Goal: Task Accomplishment & Management: Manage account settings

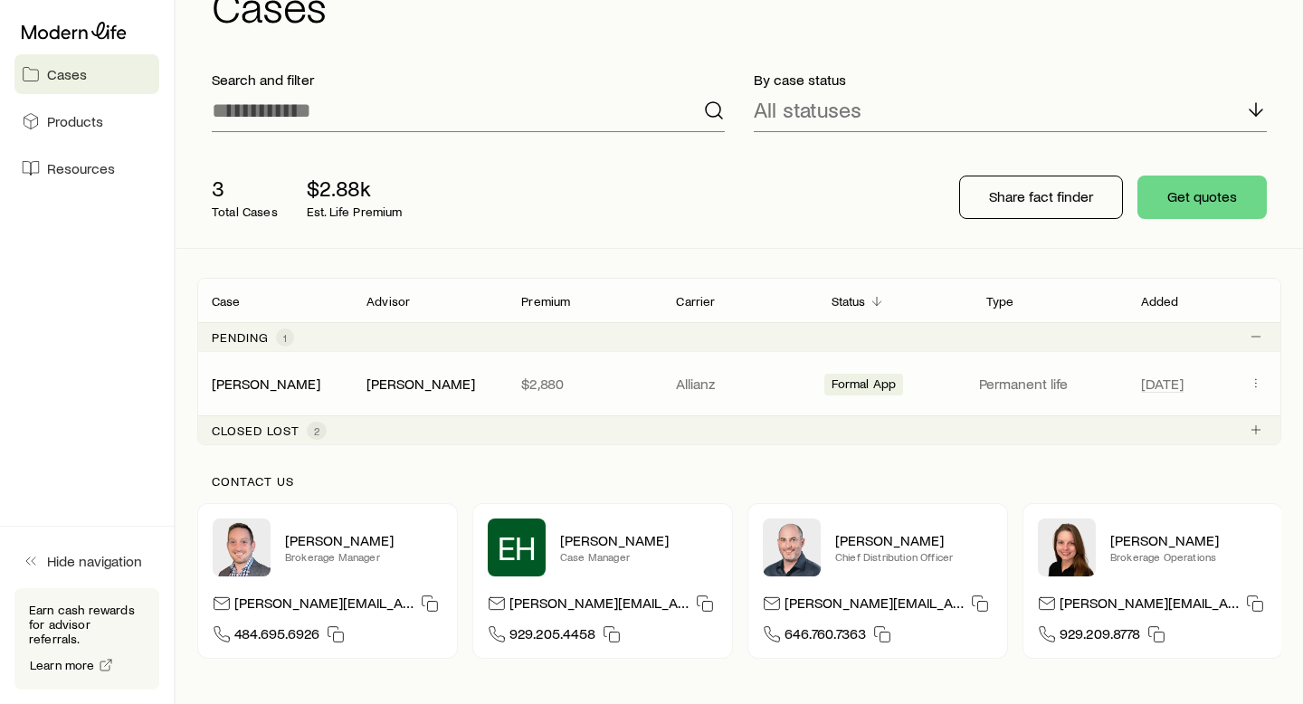
scroll to position [73, 0]
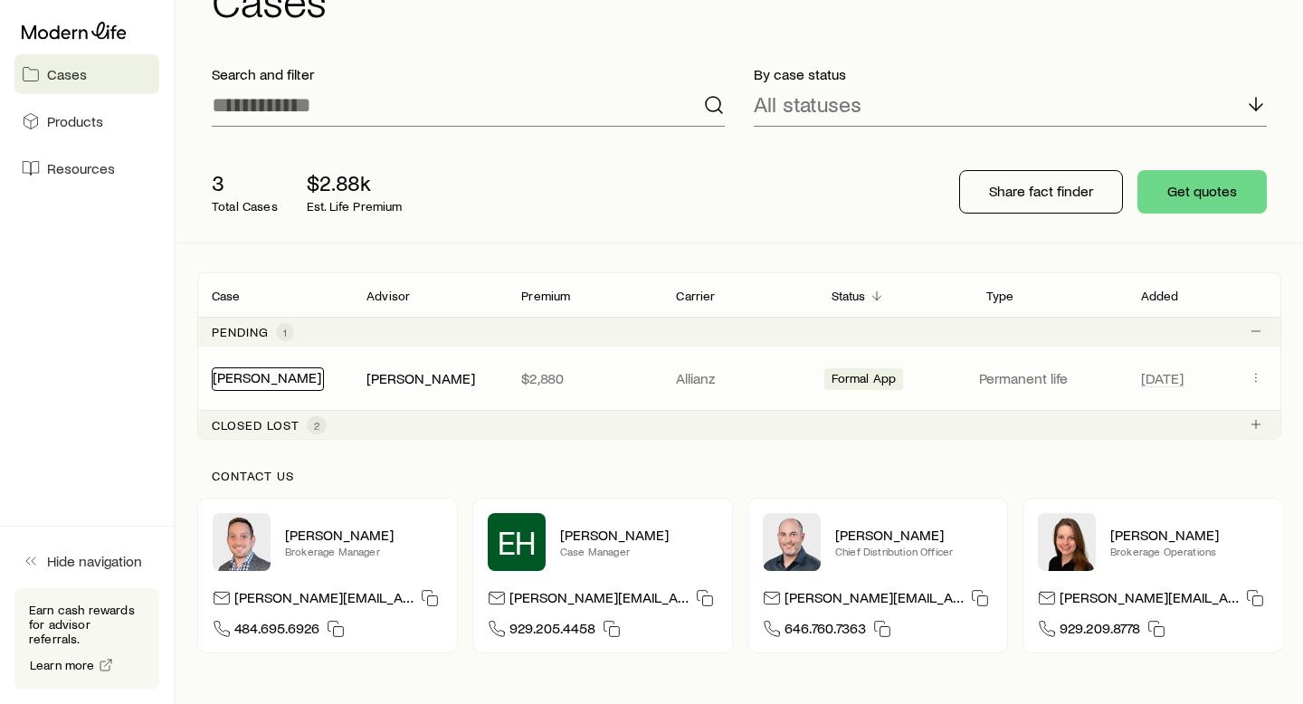
click at [254, 381] on link "[PERSON_NAME]" at bounding box center [267, 376] width 109 height 17
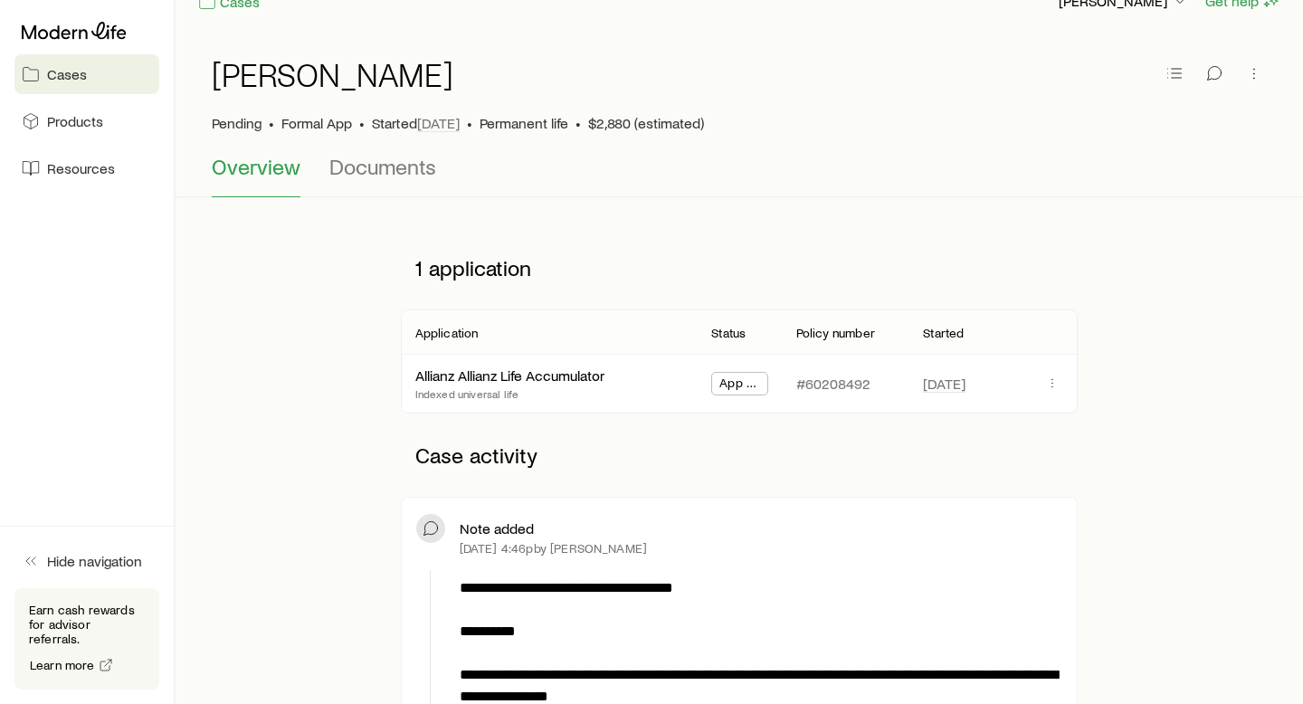
scroll to position [38, 0]
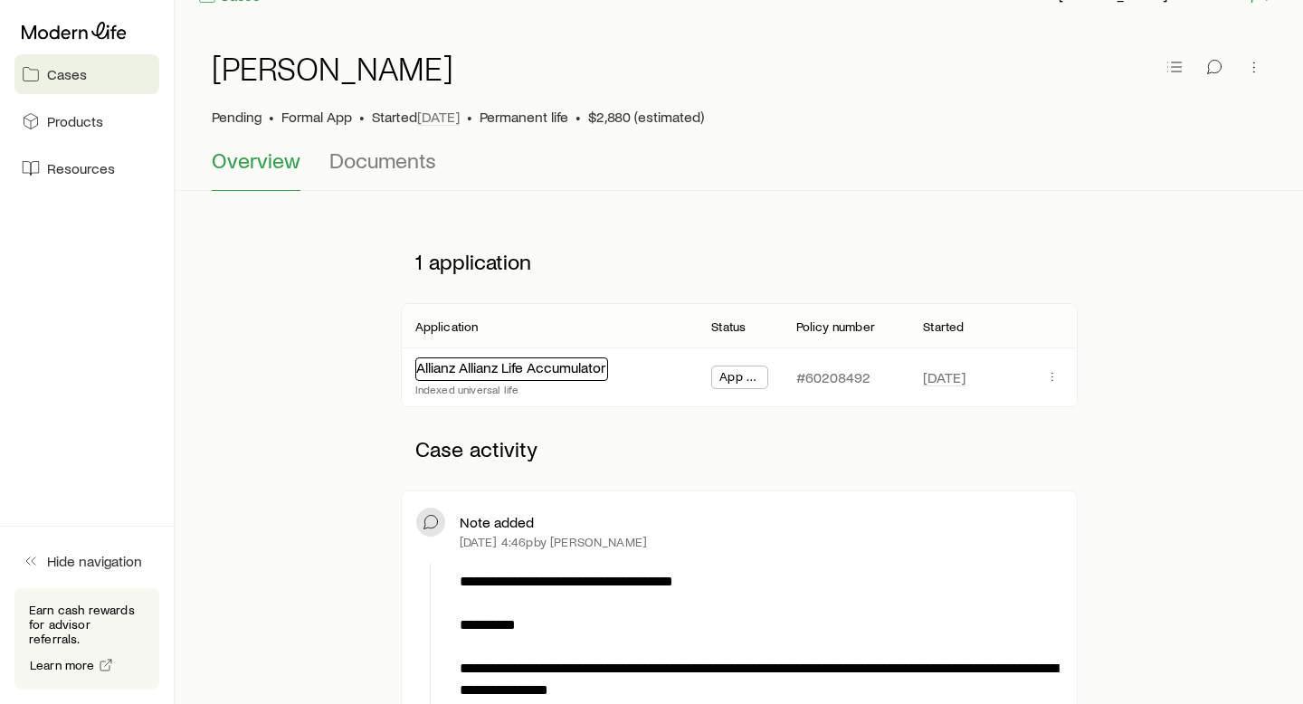
click at [484, 366] on link "Allianz Allianz Life Accumulator" at bounding box center [510, 366] width 189 height 17
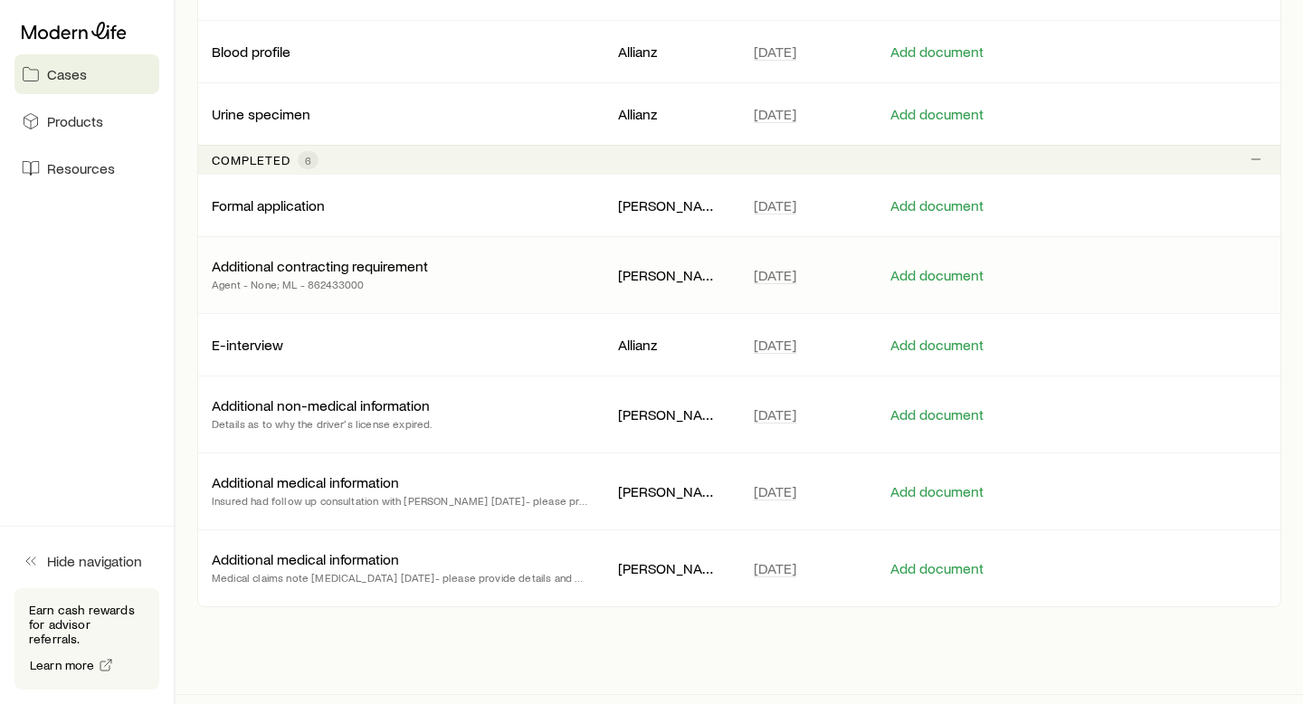
scroll to position [496, 0]
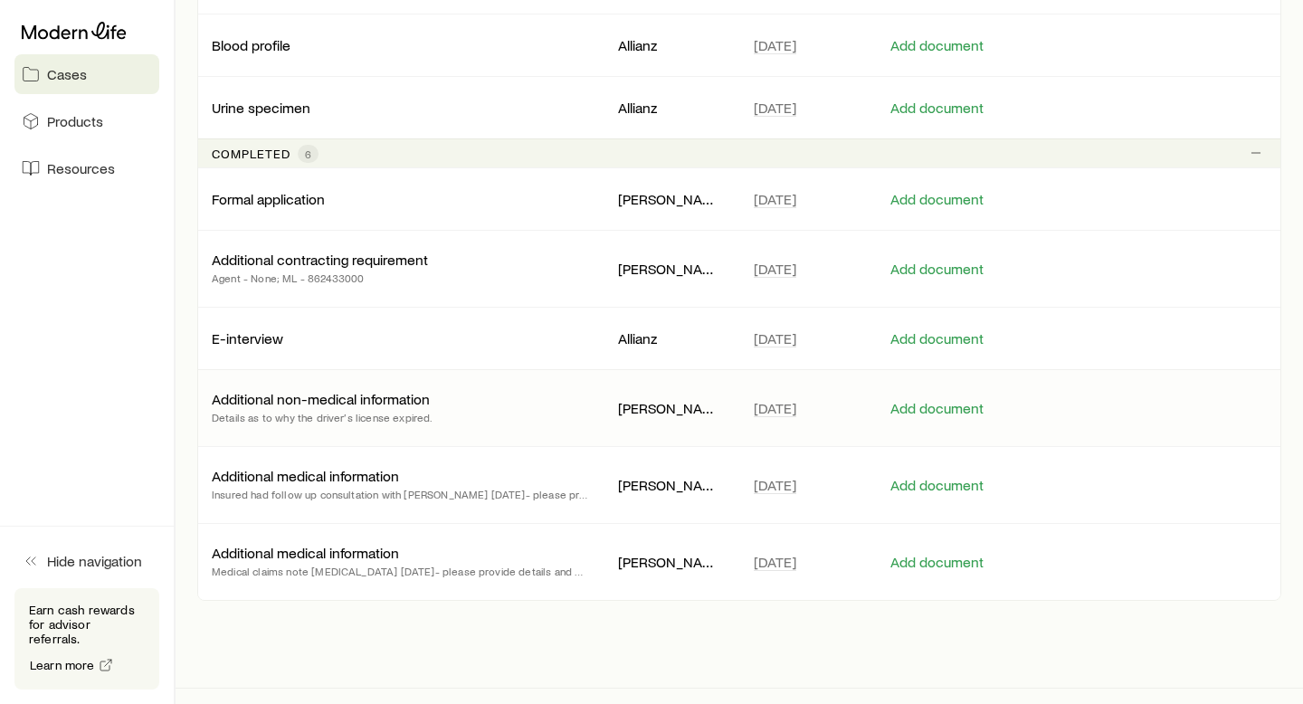
click at [405, 404] on p "Additional non-medical information" at bounding box center [321, 399] width 218 height 18
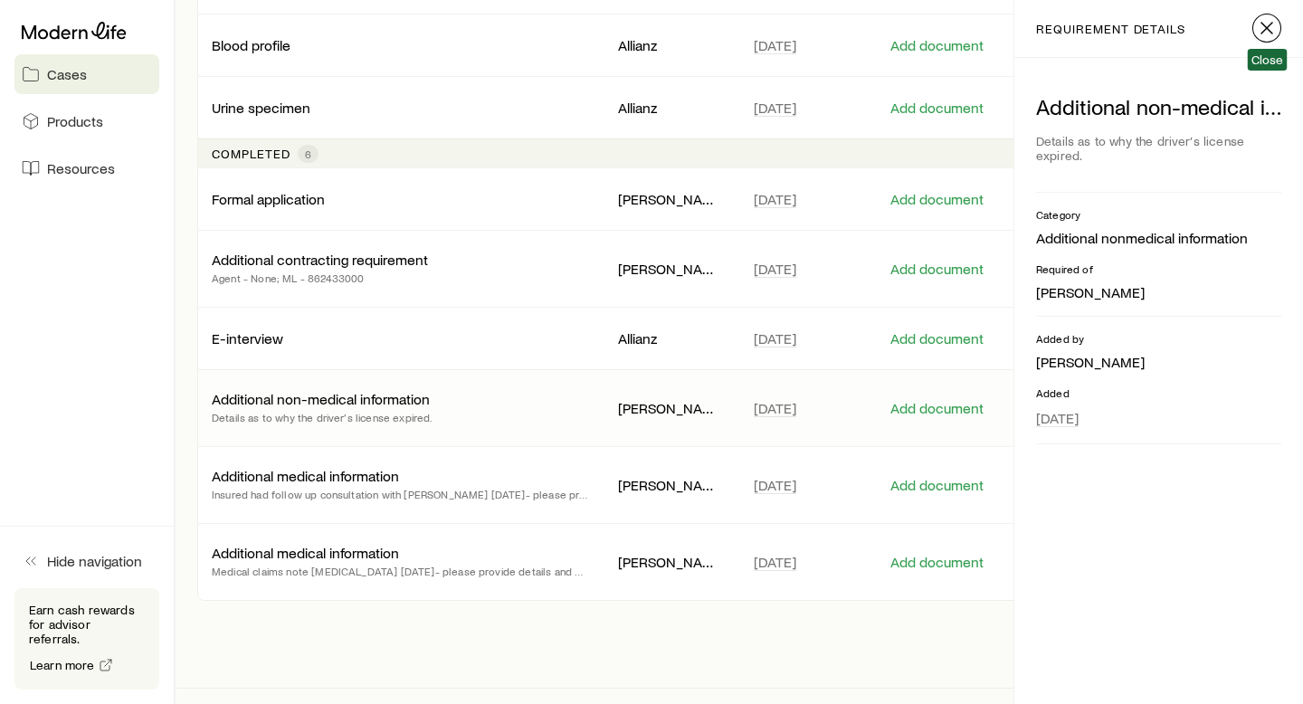
click at [1265, 32] on icon "button" at bounding box center [1267, 28] width 22 height 22
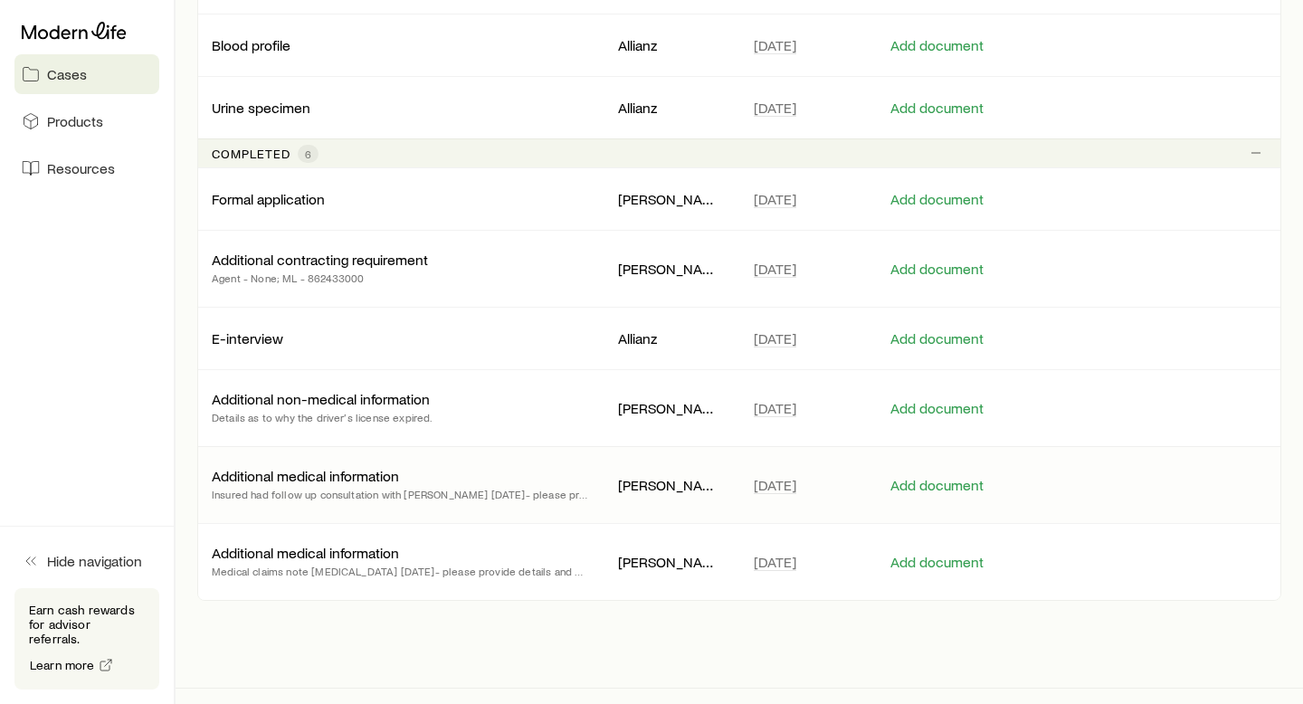
click at [339, 480] on p "Additional medical information" at bounding box center [305, 476] width 187 height 18
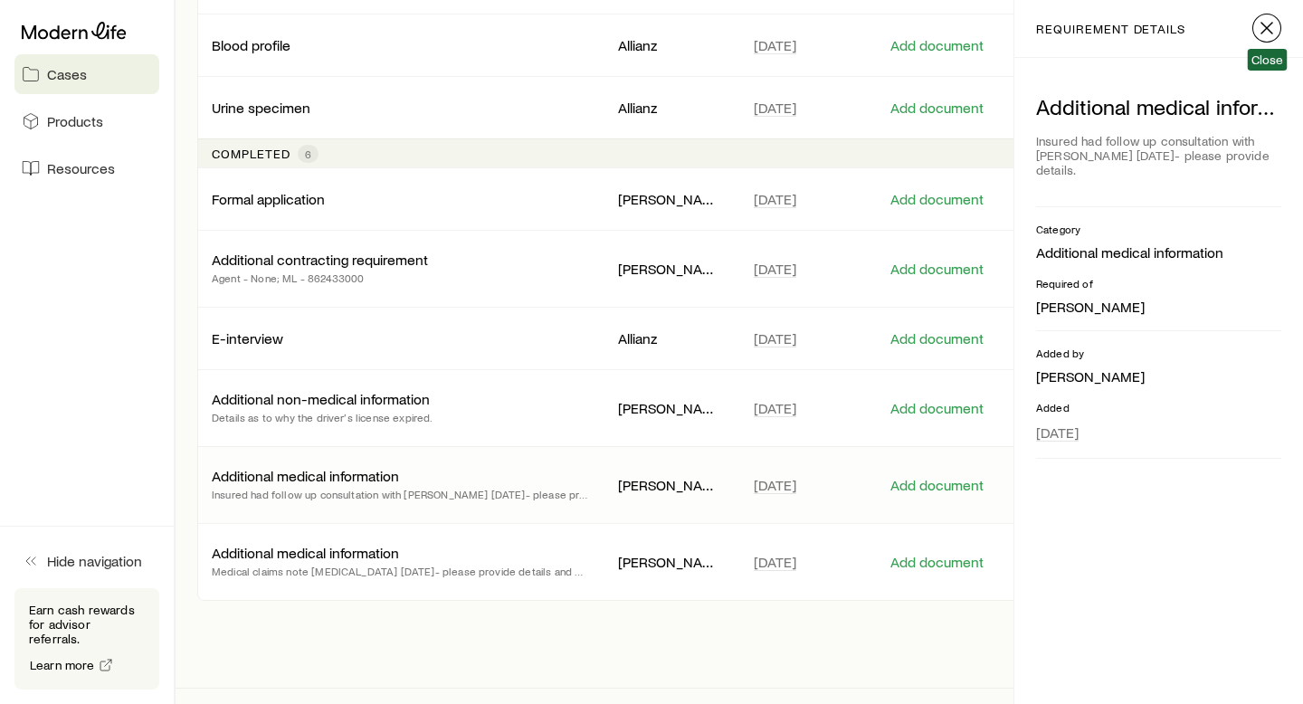
click at [1268, 30] on icon "button" at bounding box center [1267, 28] width 22 height 22
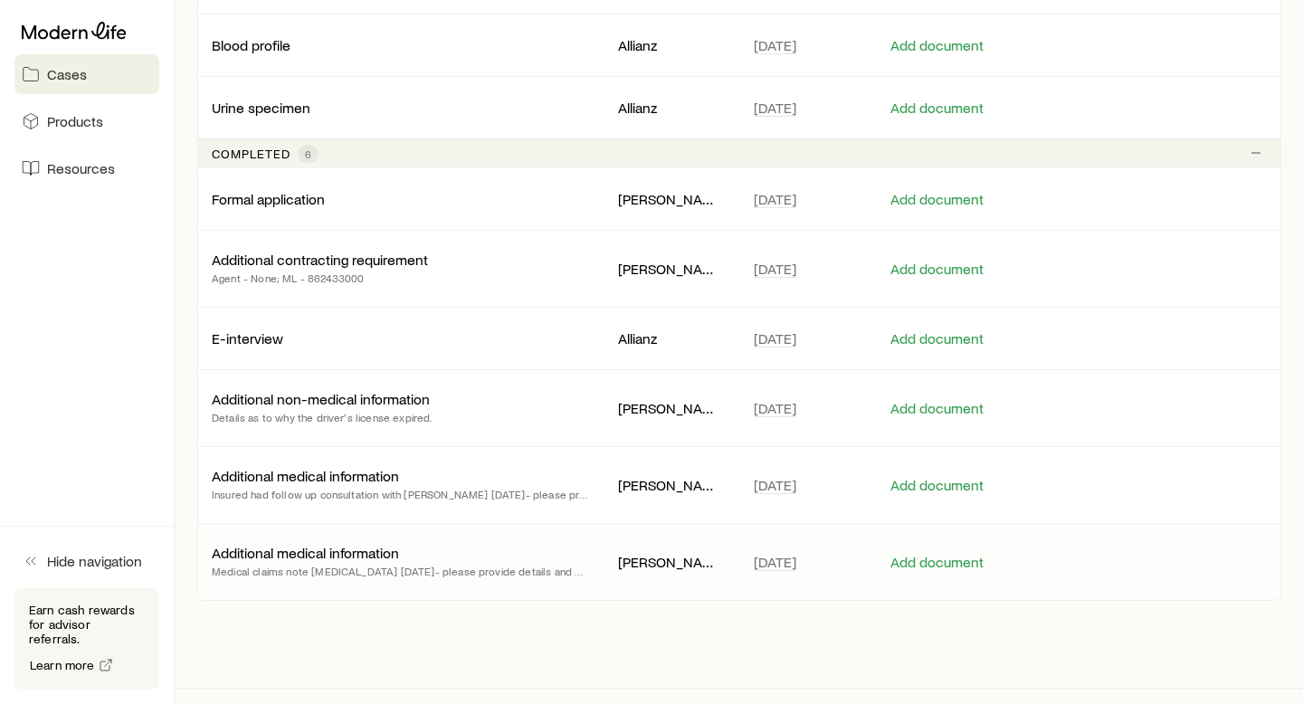
click at [457, 554] on div "Additional medical information Medical claims note [MEDICAL_DATA] [DATE]- pleas…" at bounding box center [400, 562] width 377 height 36
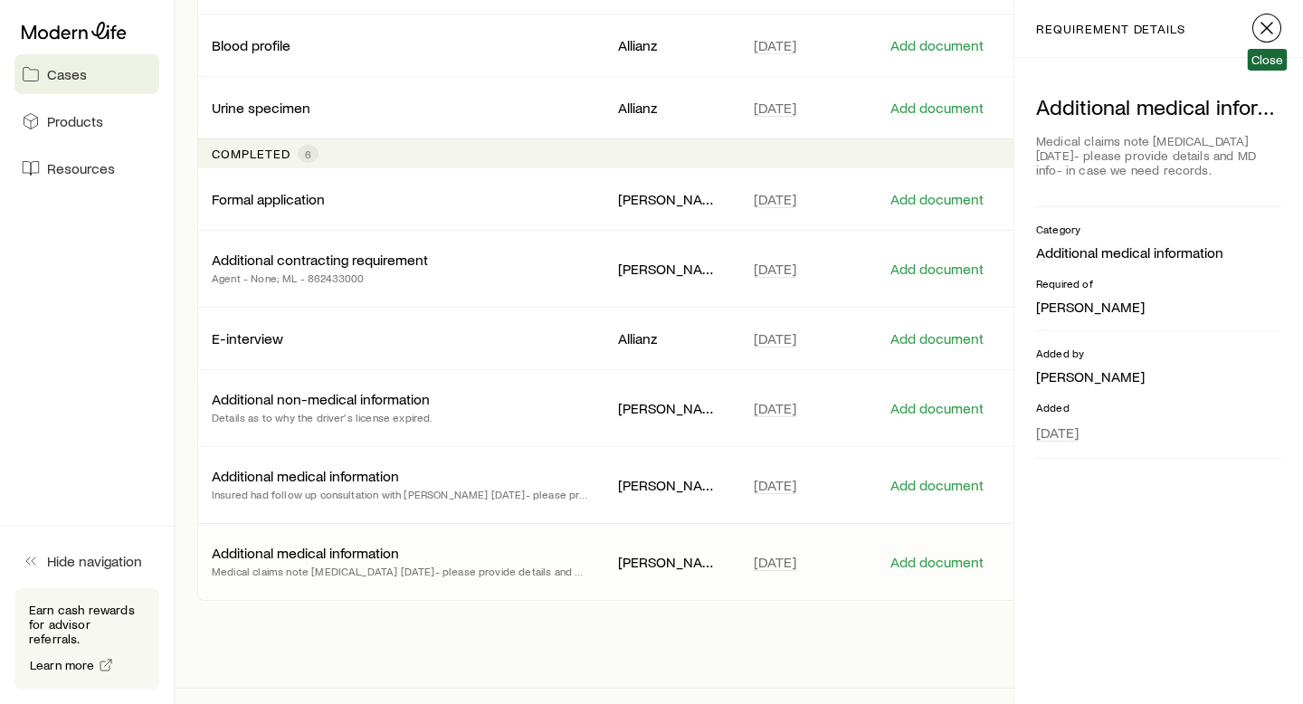
click at [1267, 30] on icon "button" at bounding box center [1267, 28] width 22 height 22
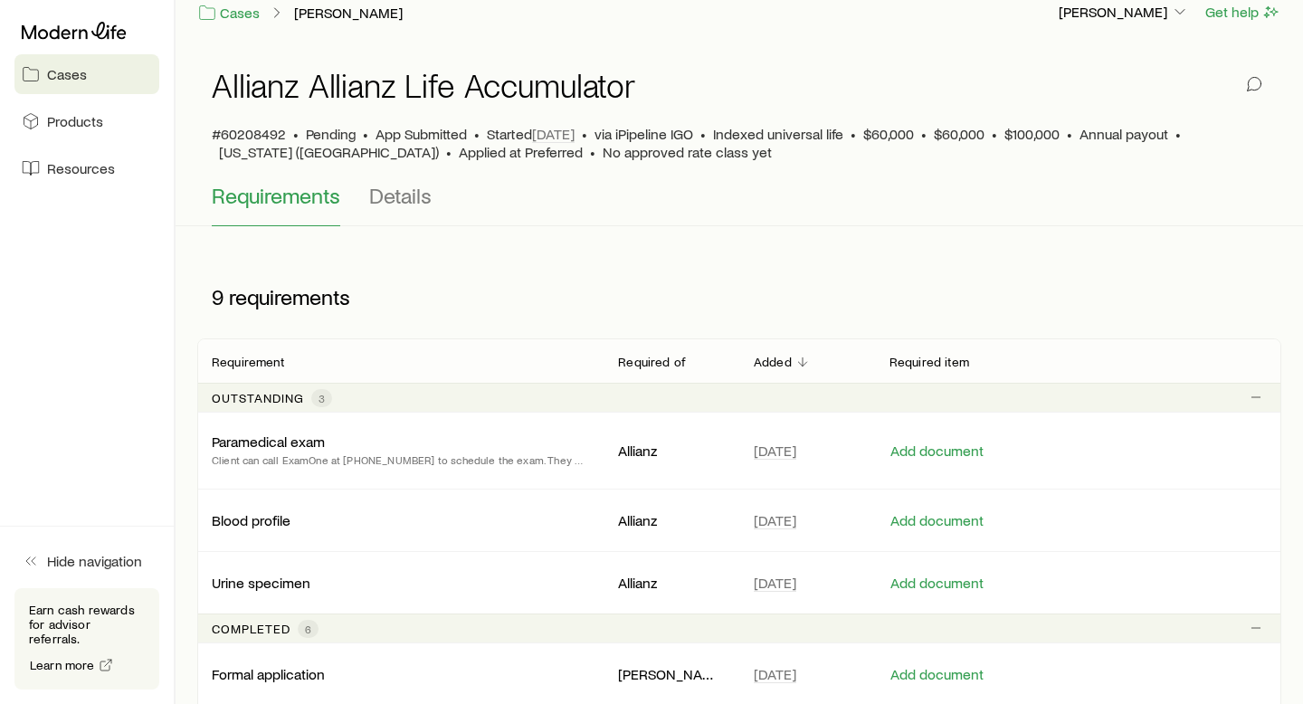
scroll to position [0, 0]
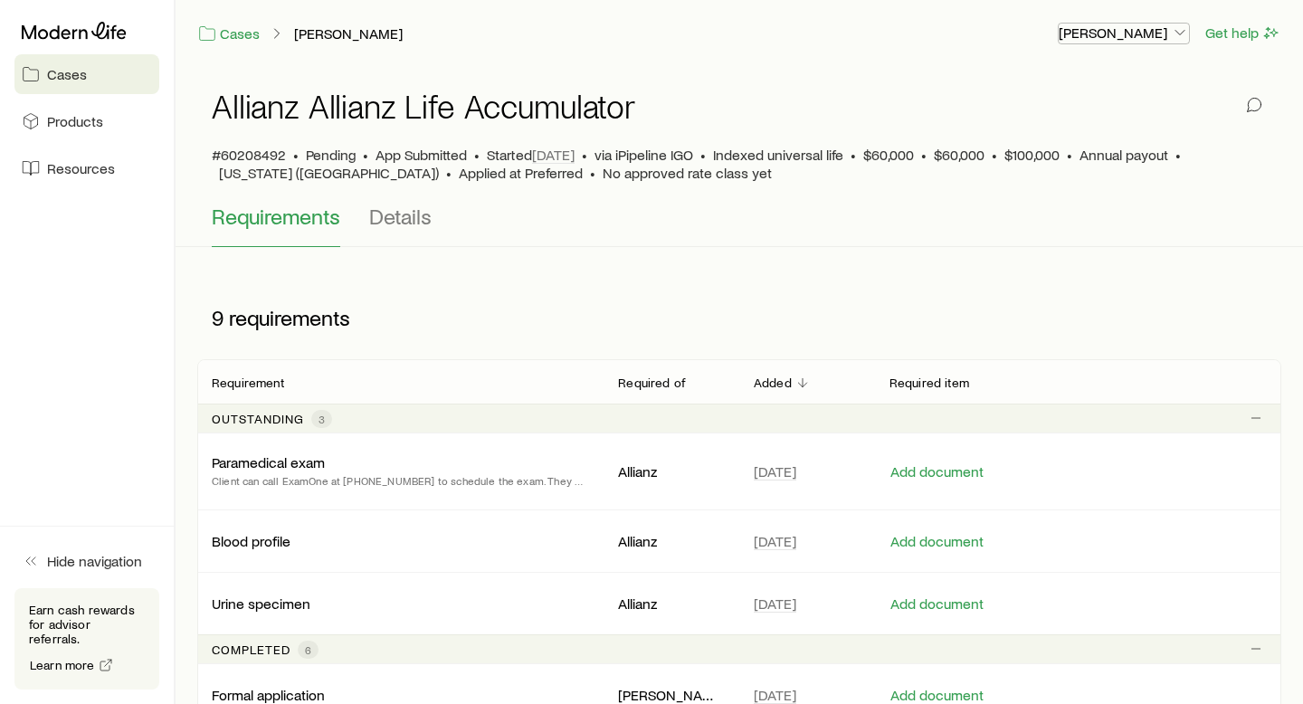
click at [1140, 37] on p "[PERSON_NAME]" at bounding box center [1124, 33] width 130 height 18
click at [1040, 172] on span "Sign out" at bounding box center [1039, 170] width 50 height 18
